Goal: Task Accomplishment & Management: Use online tool/utility

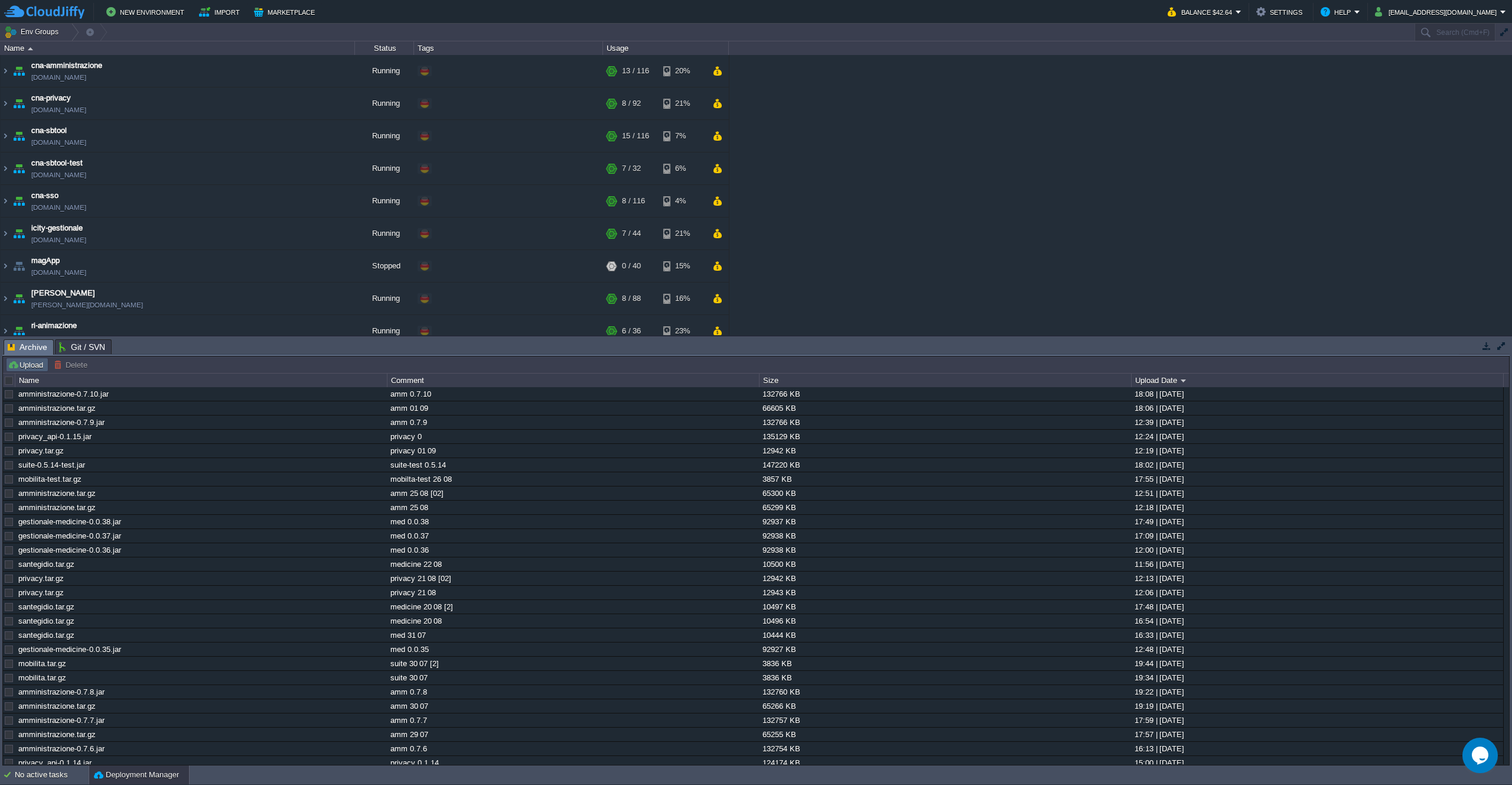
click at [37, 362] on button "Upload" at bounding box center [27, 364] width 39 height 11
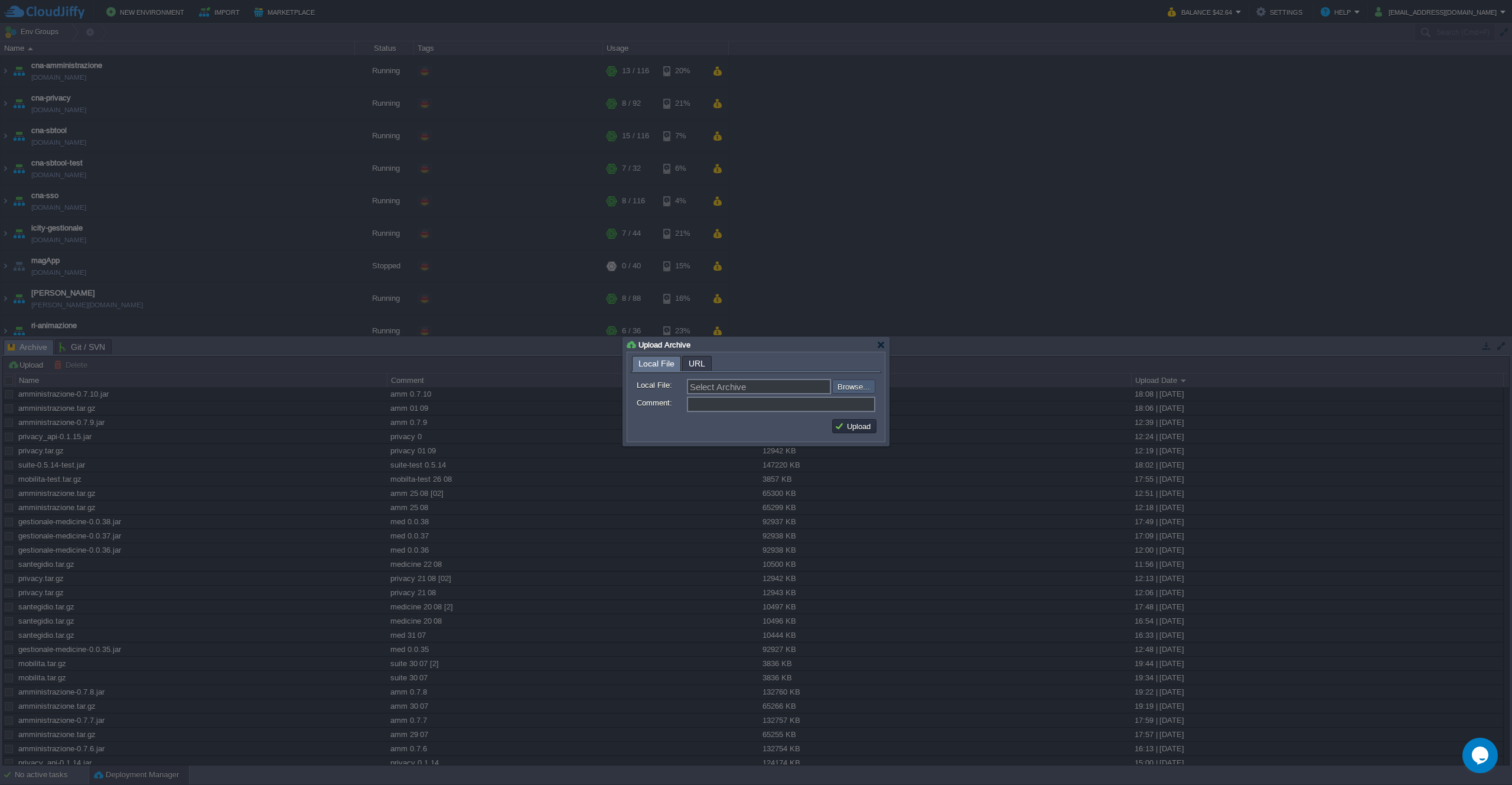
click at [841, 382] on input "file" at bounding box center [801, 387] width 150 height 14
type input "C:\fakepath\amministrazione.tar.gz"
type input "amministrazione.tar.gz"
type input "amm 03 09"
click at [871, 424] on button "Upload" at bounding box center [855, 426] width 40 height 11
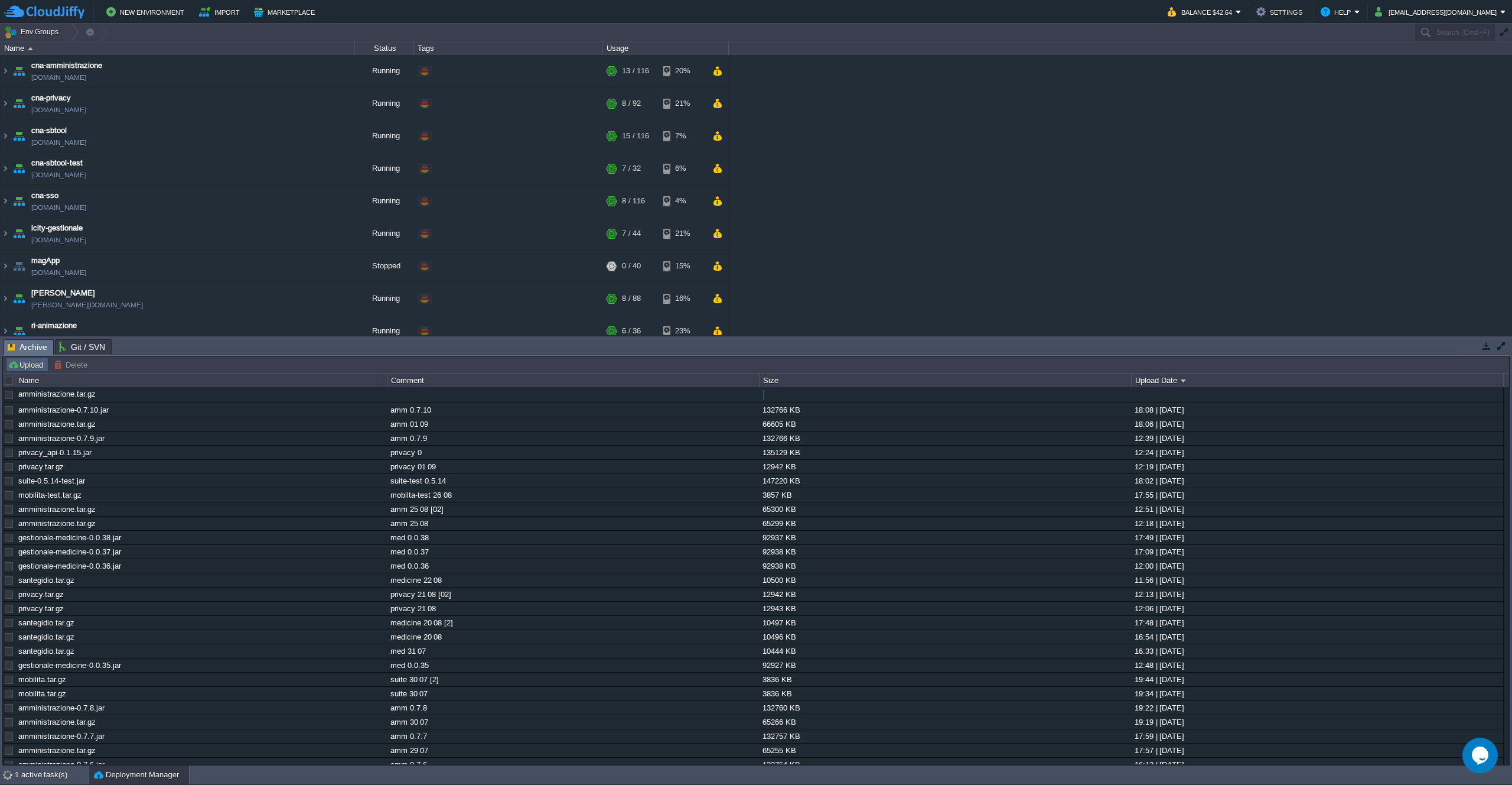
click at [26, 363] on button "Upload" at bounding box center [27, 364] width 39 height 11
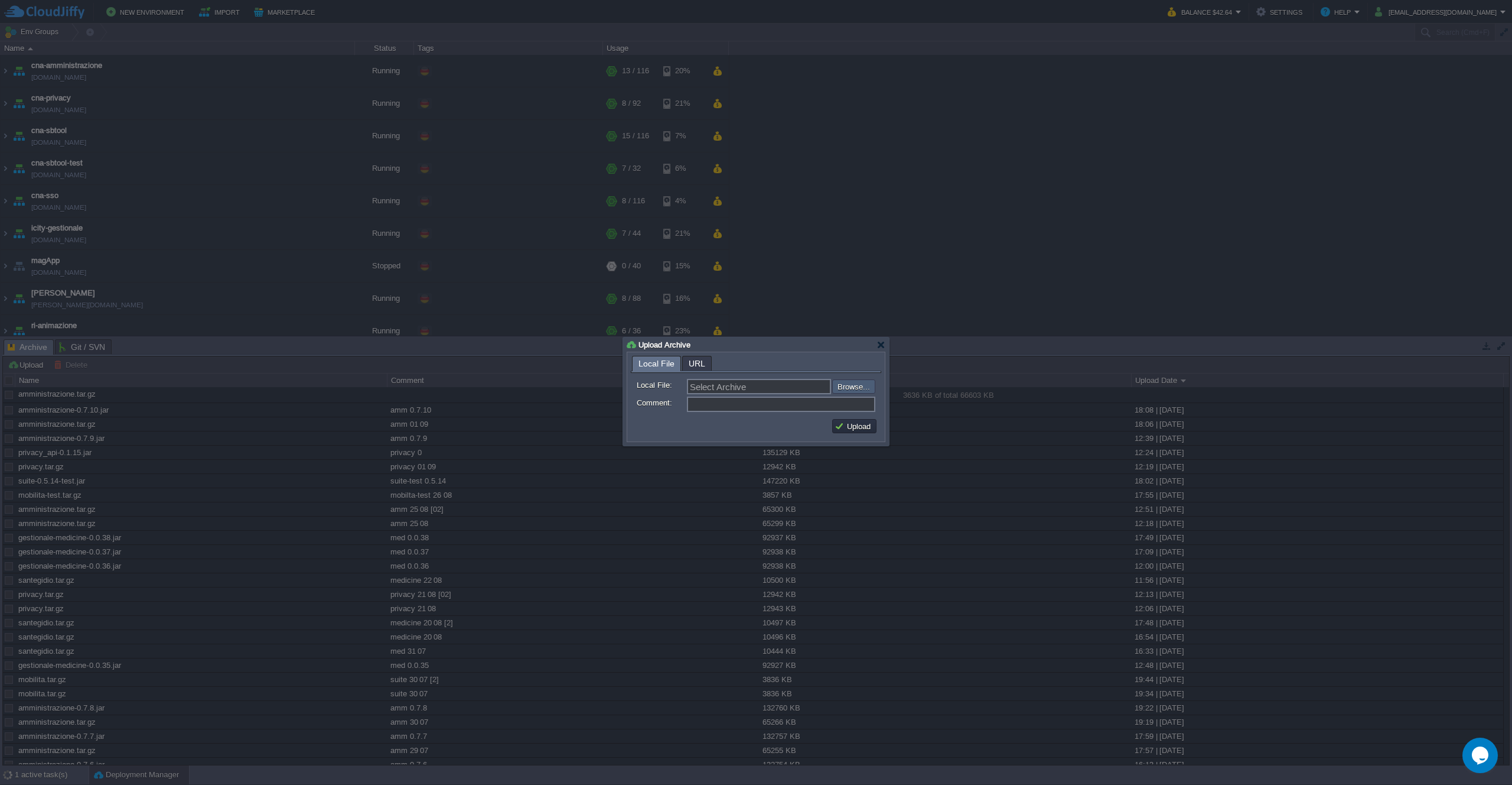
click at [851, 389] on input "file" at bounding box center [801, 387] width 150 height 14
type input "C:\fakepath\amministrazione-0.7.11.jar"
type input "amministrazione-0.7.11.jar"
type input "amm 0.7.11"
click at [855, 424] on button "Upload" at bounding box center [855, 426] width 40 height 11
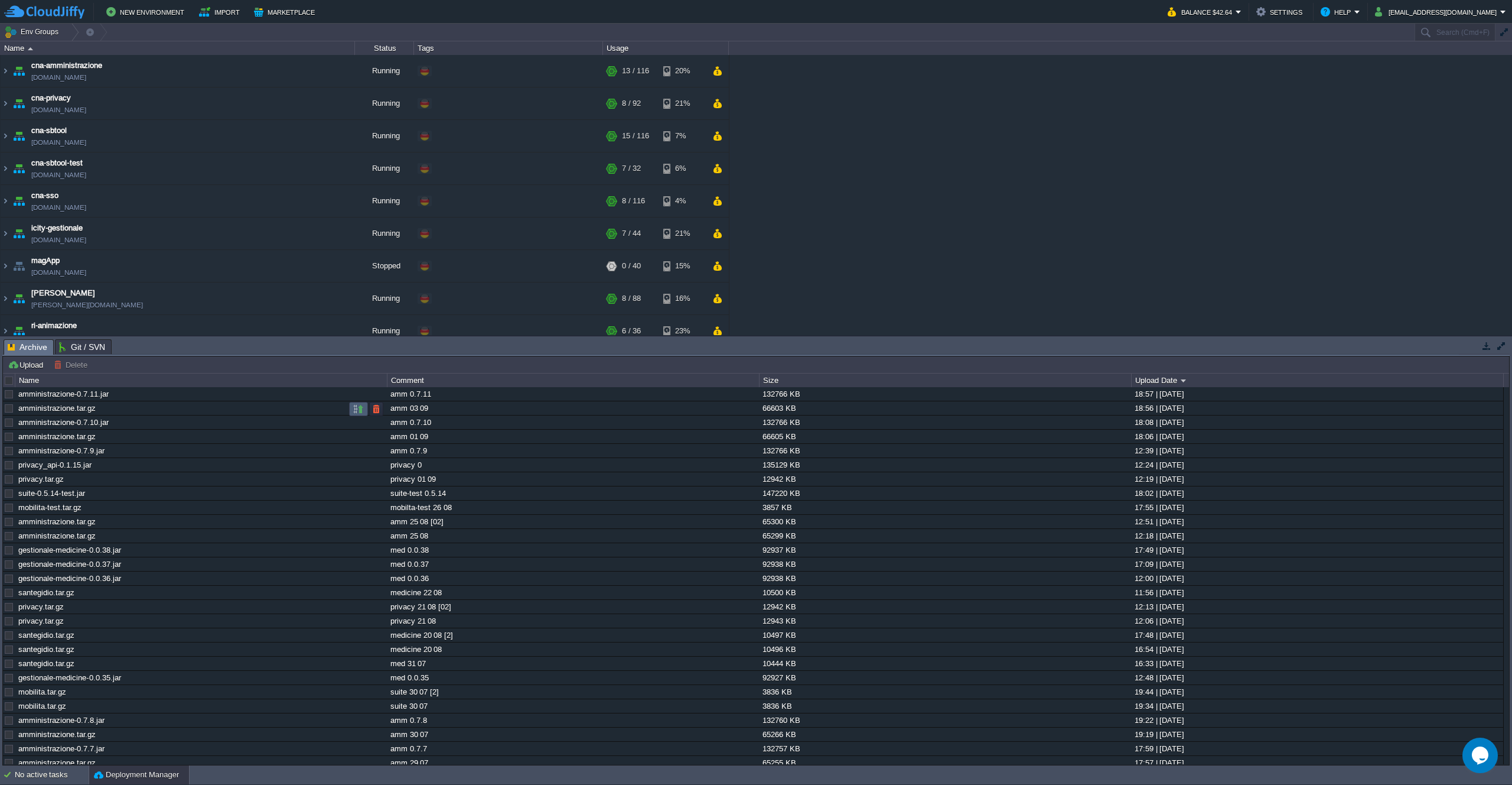
click at [356, 407] on button "button" at bounding box center [358, 409] width 11 height 11
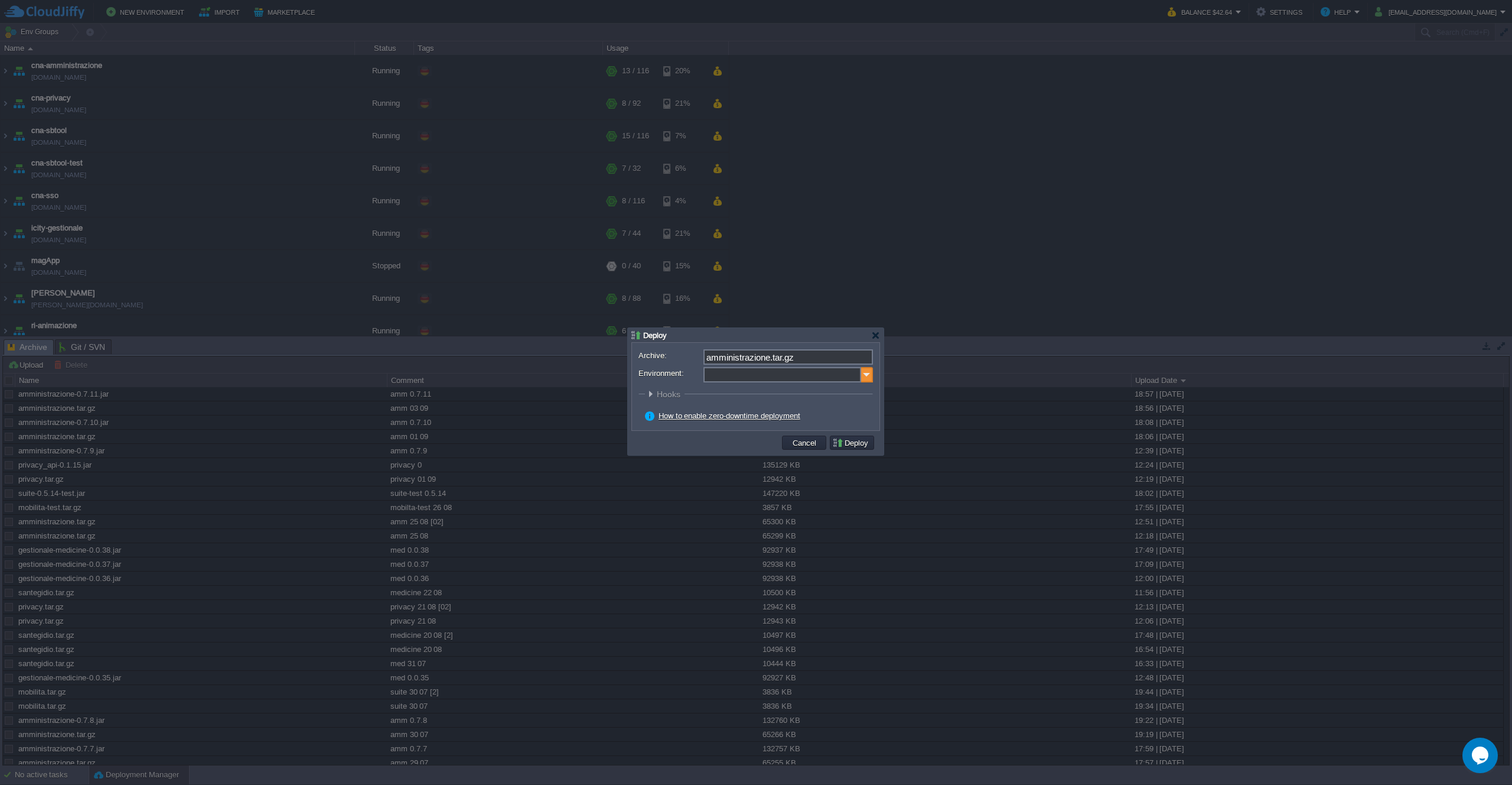
click at [865, 381] on img at bounding box center [867, 375] width 12 height 15
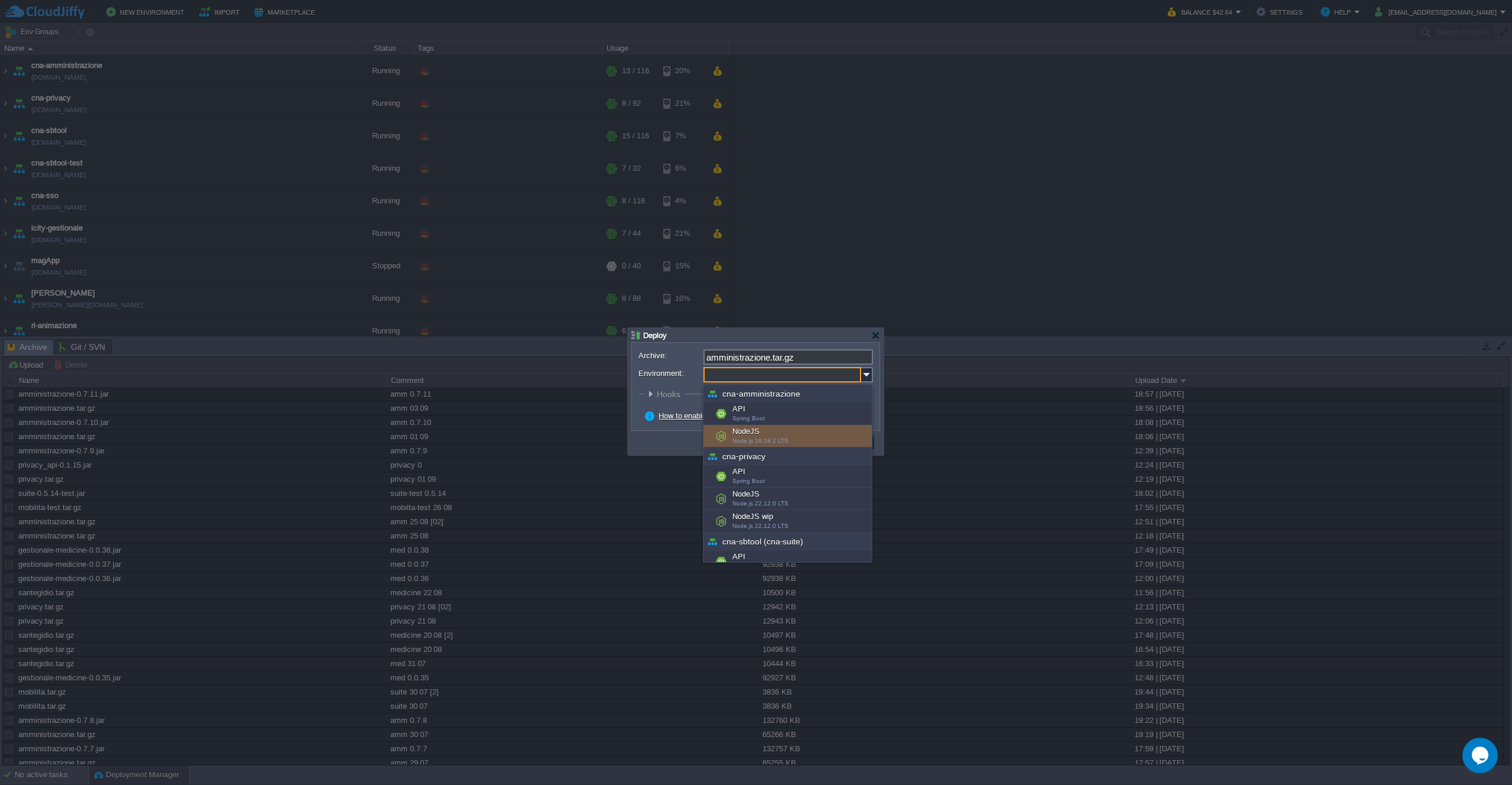
click at [811, 427] on div "NodeJS Node.js 18.18.2 LTS" at bounding box center [788, 436] width 168 height 22
type input "NodeJS (cna-amministrazione)"
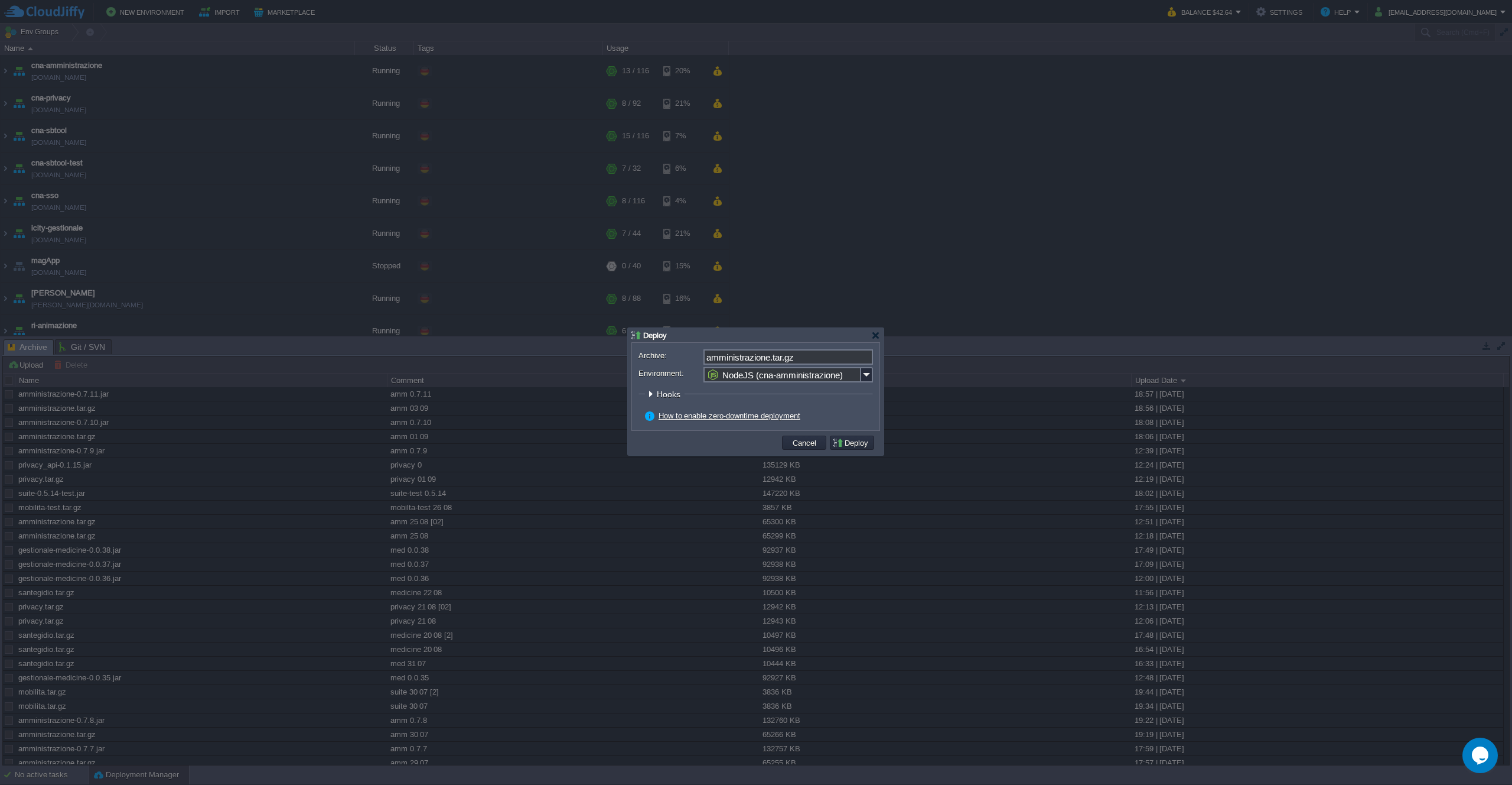
click at [844, 445] on button "Deploy" at bounding box center [852, 443] width 40 height 11
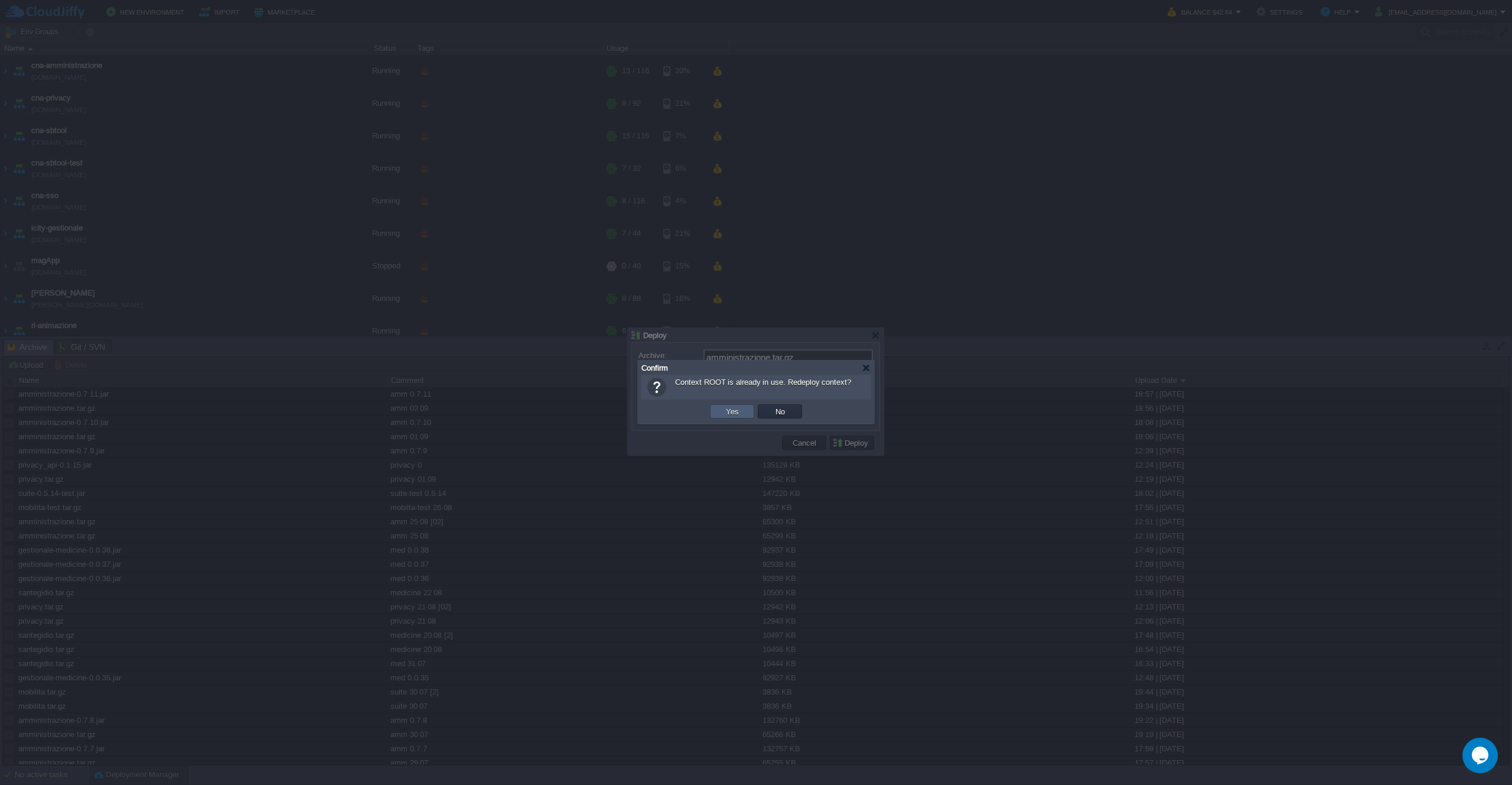
click at [714, 415] on td "Yes" at bounding box center [732, 411] width 44 height 14
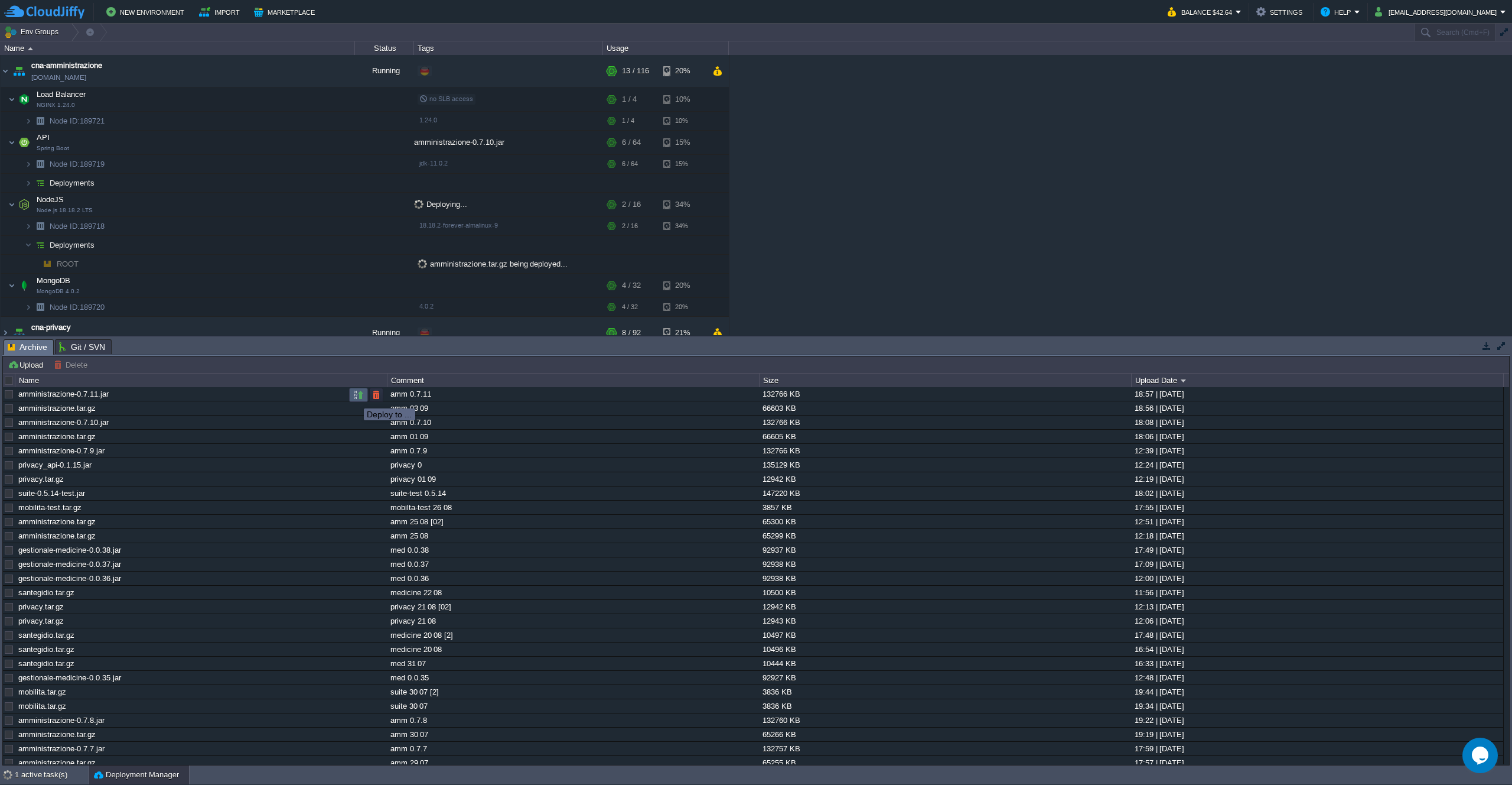
click at [355, 398] on button "button" at bounding box center [358, 394] width 11 height 11
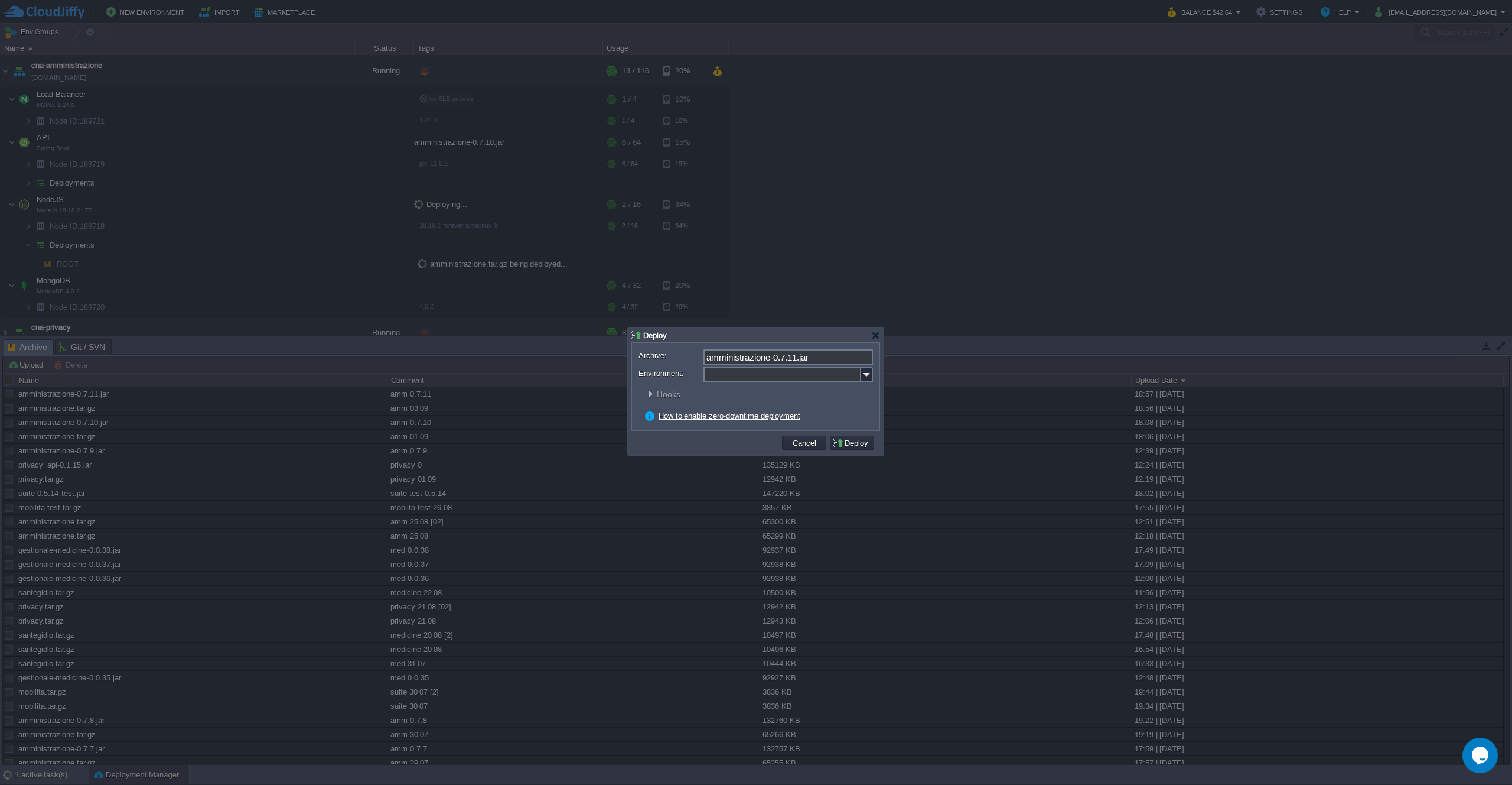
click at [852, 373] on input "Environment:" at bounding box center [783, 375] width 158 height 15
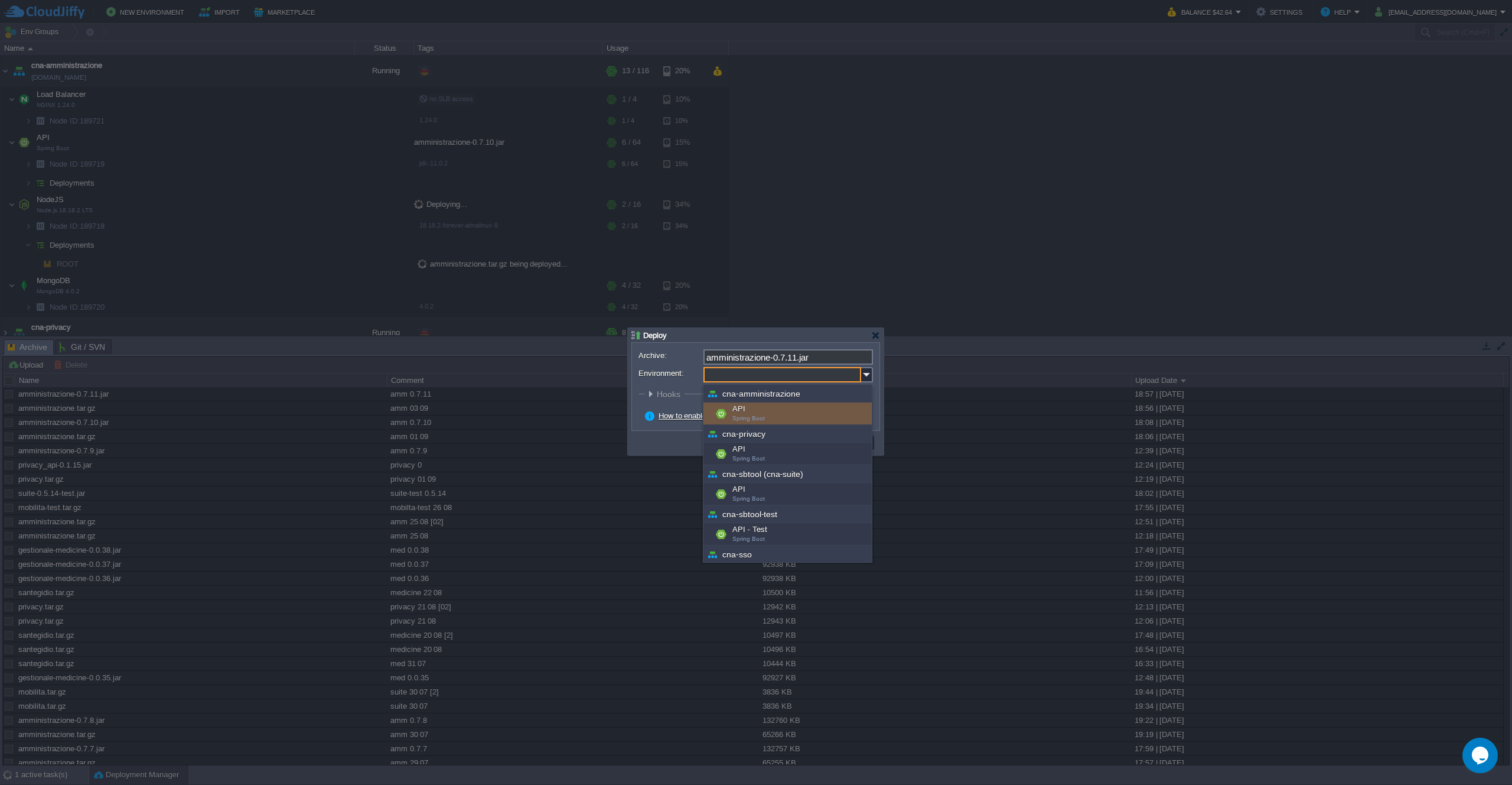
click at [803, 406] on div "API Spring Boot" at bounding box center [788, 414] width 168 height 22
type input "API (cna-amministrazione)"
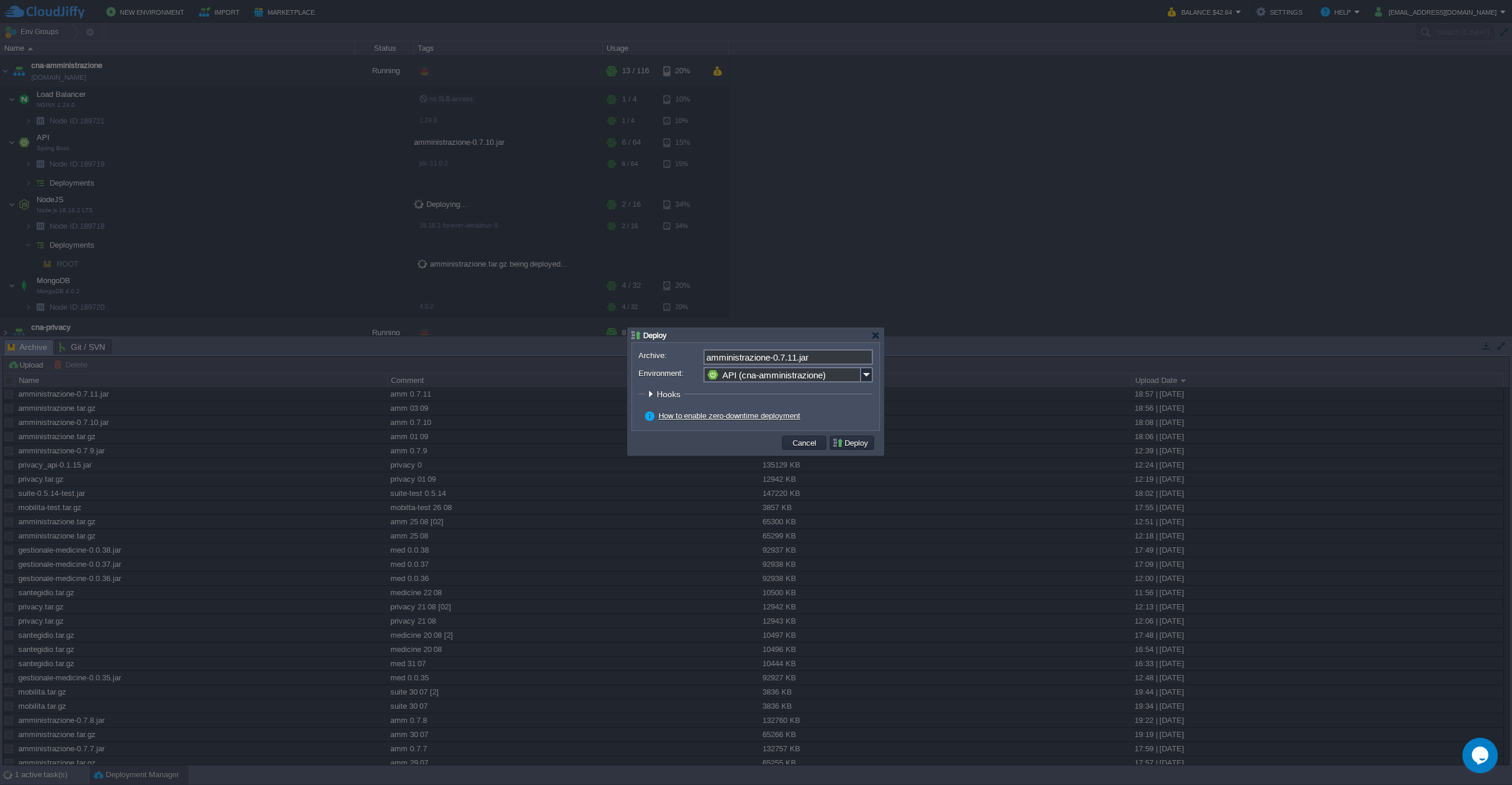
click at [857, 444] on button "Deploy" at bounding box center [852, 443] width 40 height 11
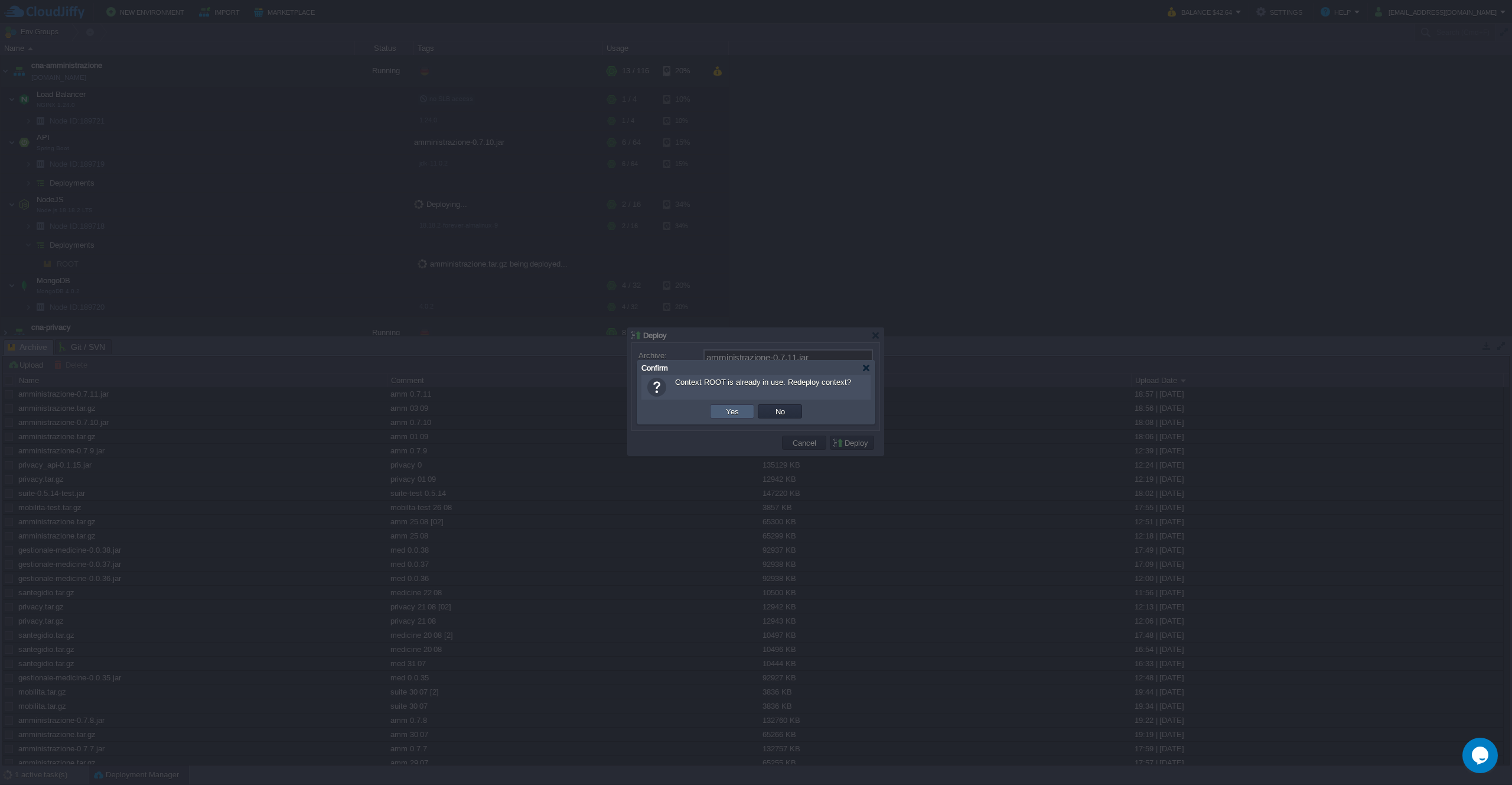
click at [739, 410] on button "Yes" at bounding box center [732, 411] width 20 height 11
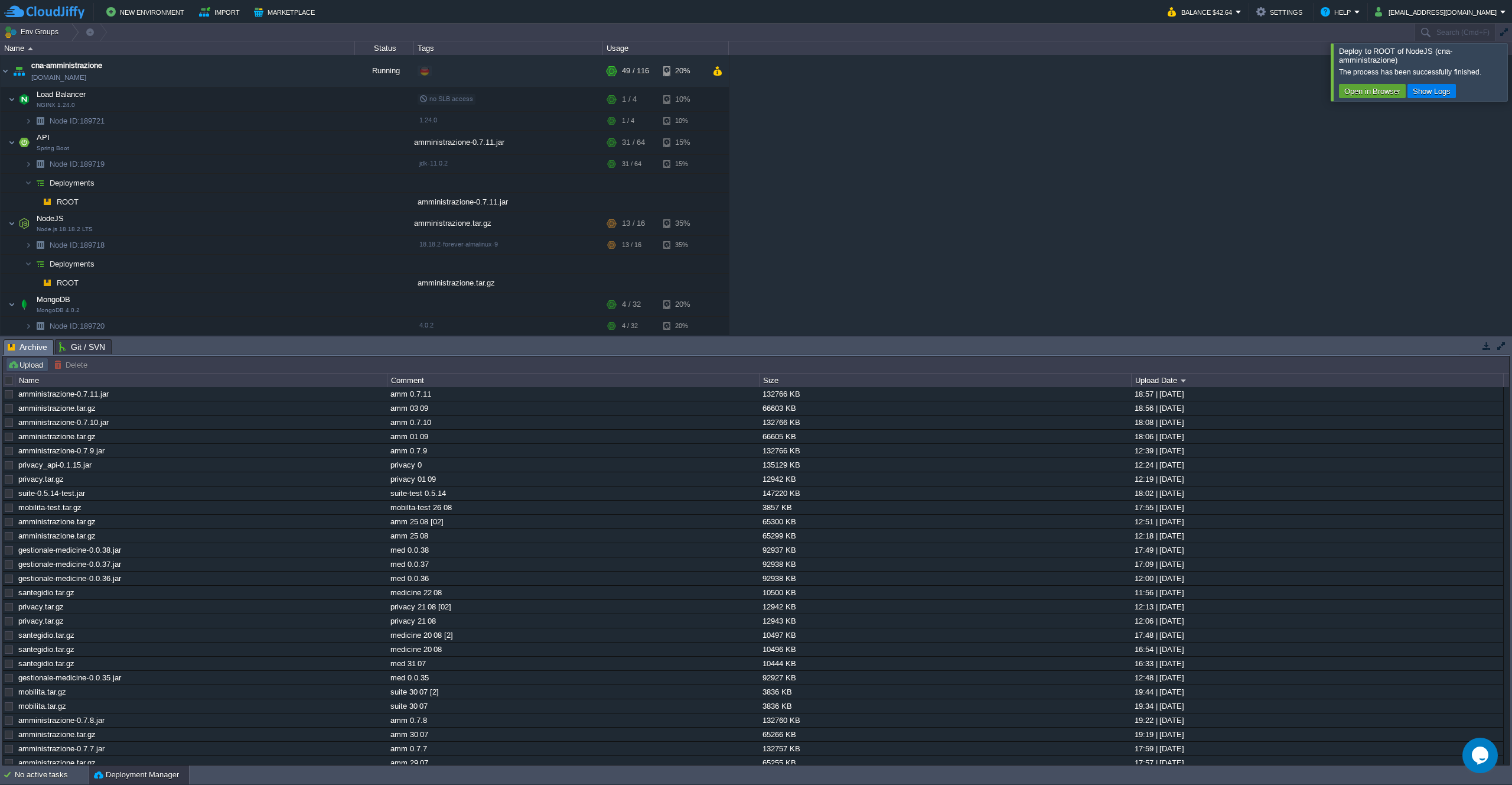
click at [20, 367] on button "Upload" at bounding box center [27, 364] width 39 height 11
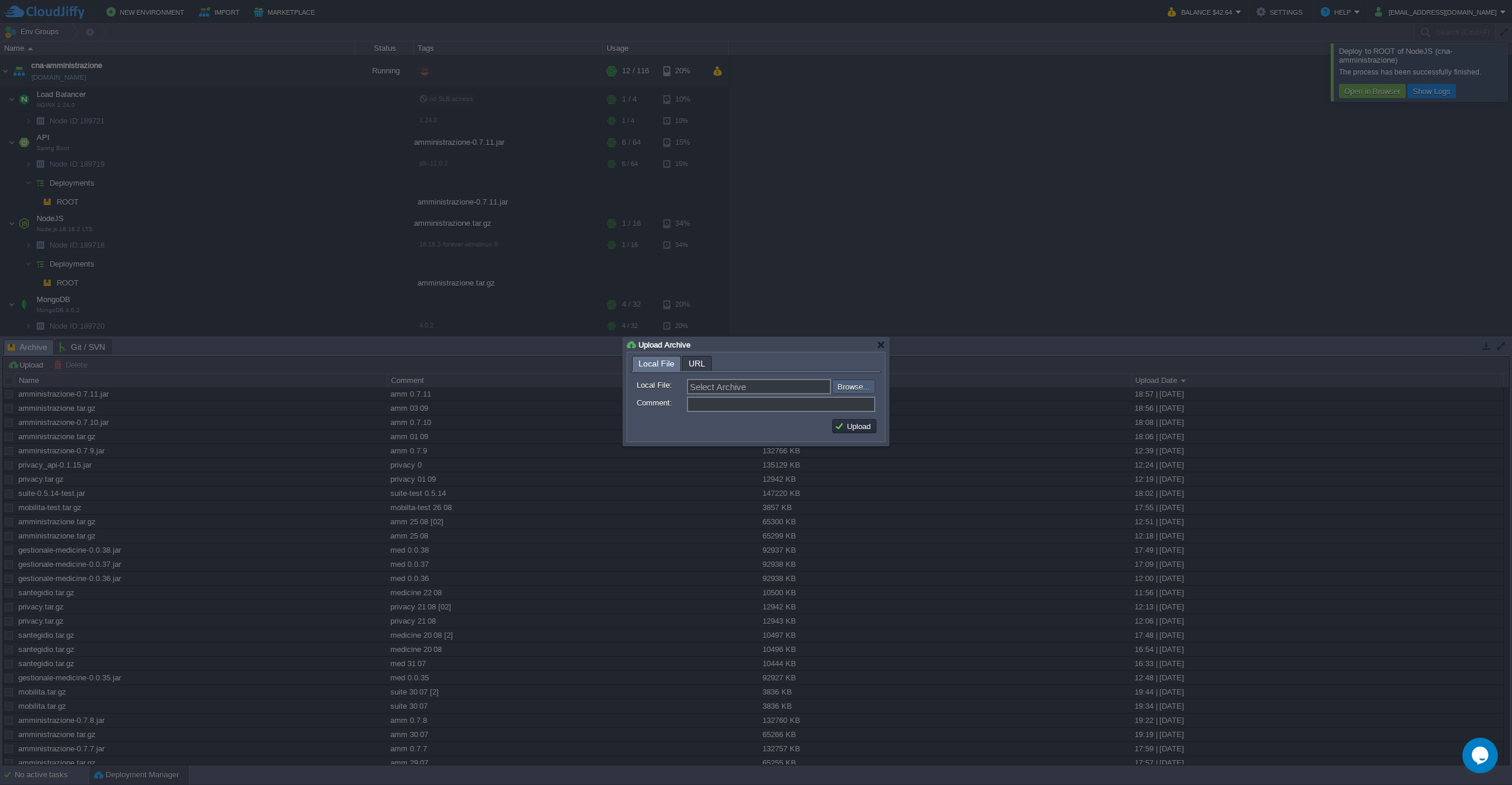
click at [846, 389] on input "file" at bounding box center [801, 387] width 150 height 14
type input "C:\fakepath\amministrazione.tar.gz"
type input "amministrazione.tar.gz"
type input "amm 03 09 [2]"
click at [839, 429] on button "Upload" at bounding box center [855, 426] width 40 height 11
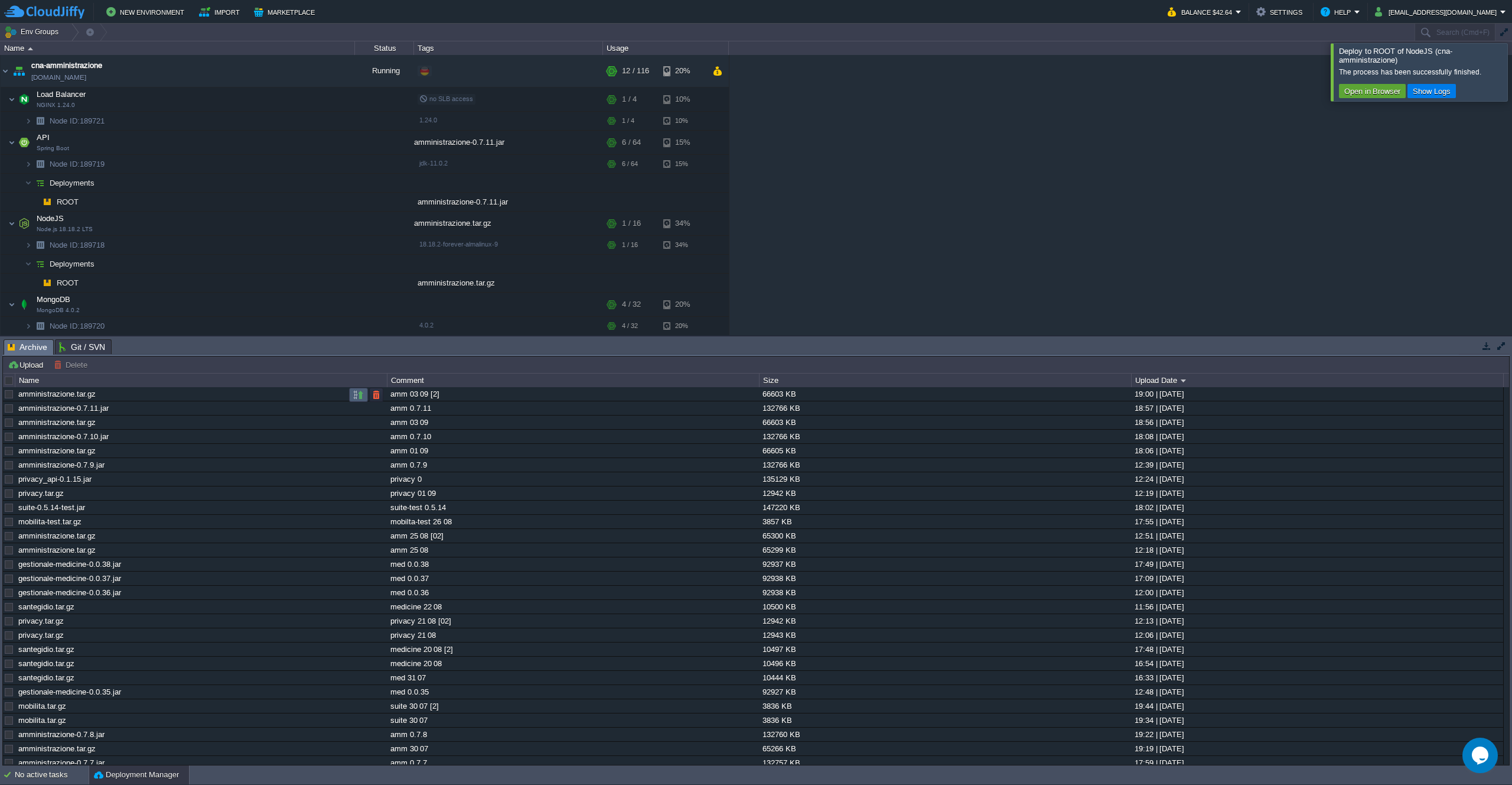
click at [356, 391] on button "button" at bounding box center [358, 394] width 11 height 11
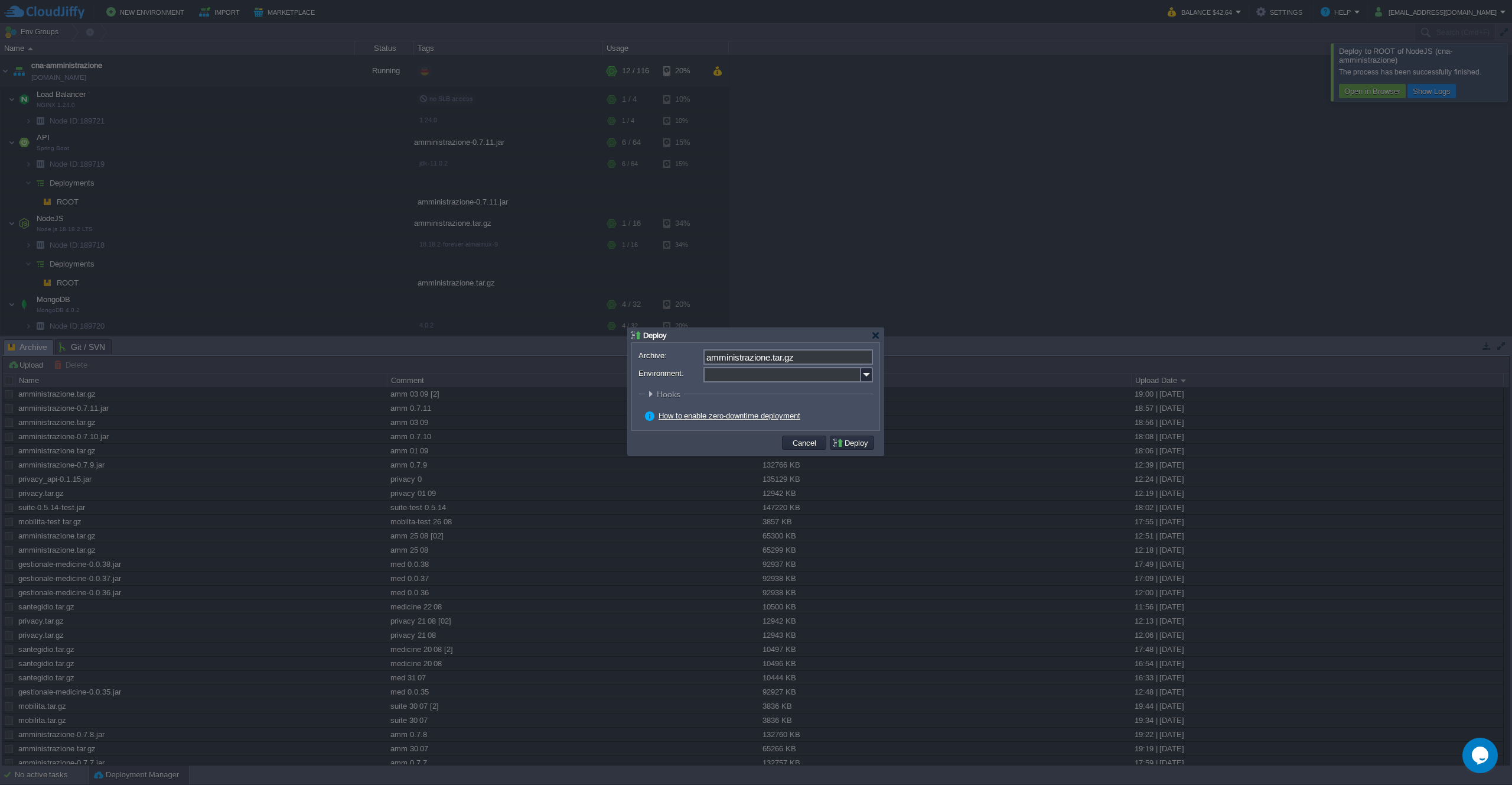
click at [874, 379] on div "Archive: amministrazione.tar.gz Environment: : ROOT Hooks Pre Build Post Pre De…" at bounding box center [755, 387] width 247 height 87
click at [865, 377] on img at bounding box center [867, 375] width 12 height 15
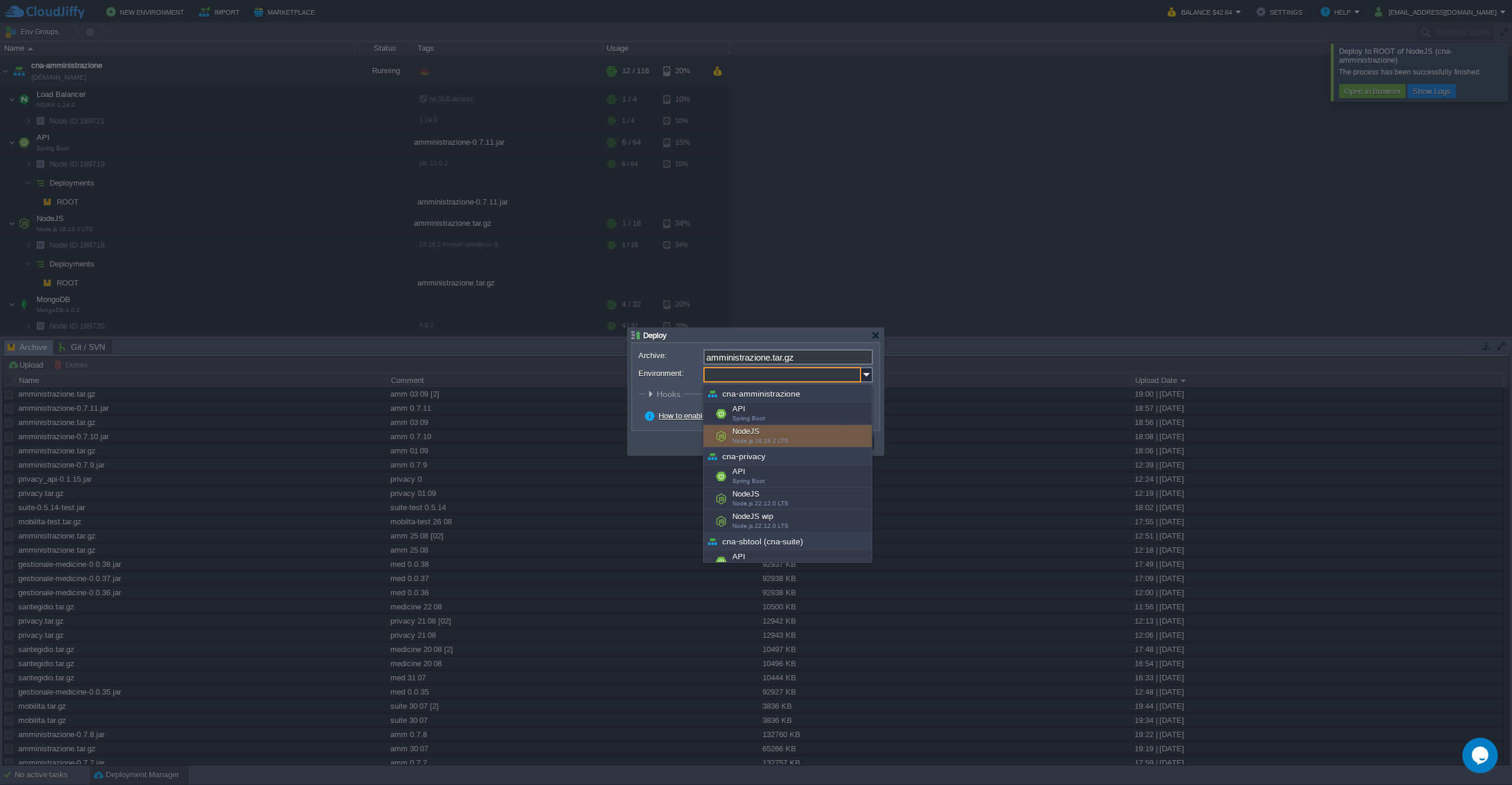
click at [779, 430] on div "NodeJS Node.js 18.18.2 LTS" at bounding box center [788, 436] width 168 height 22
type input "NodeJS (cna-amministrazione)"
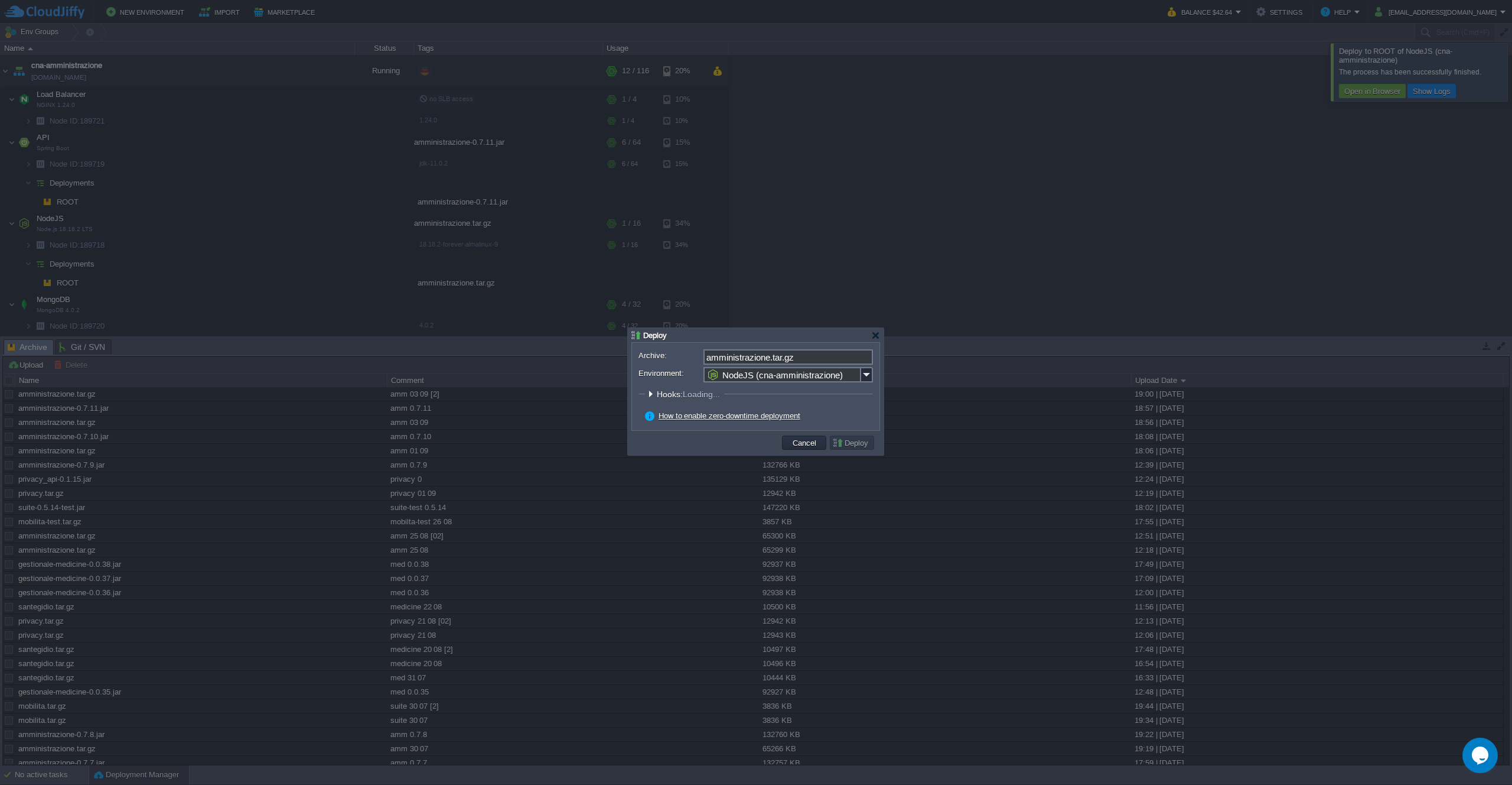
click at [855, 439] on button "Deploy" at bounding box center [852, 443] width 40 height 11
click at [851, 443] on button "Deploy" at bounding box center [852, 443] width 40 height 11
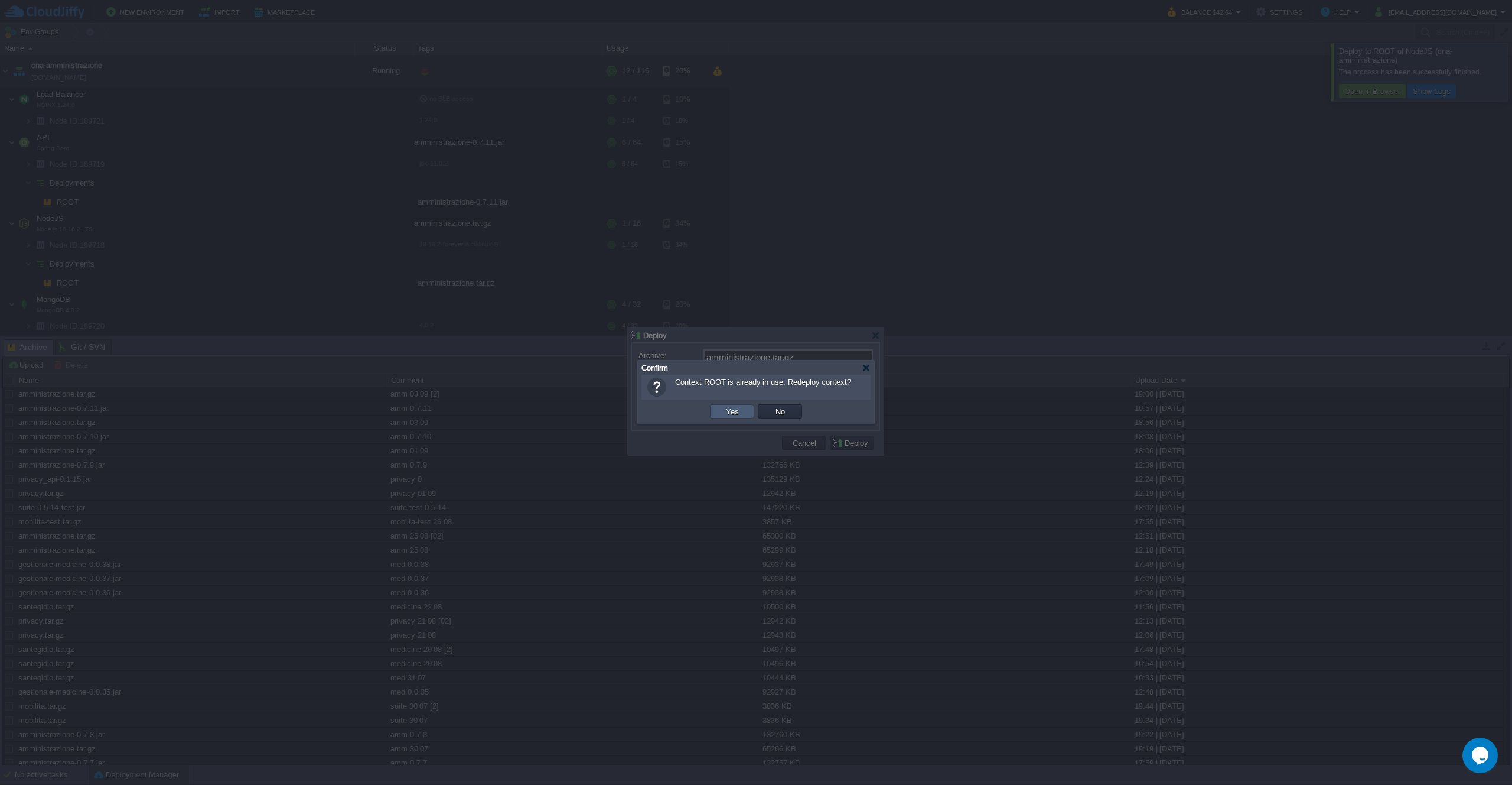
click at [743, 415] on td "Yes" at bounding box center [732, 411] width 44 height 14
